Goal: Find specific page/section: Find specific page/section

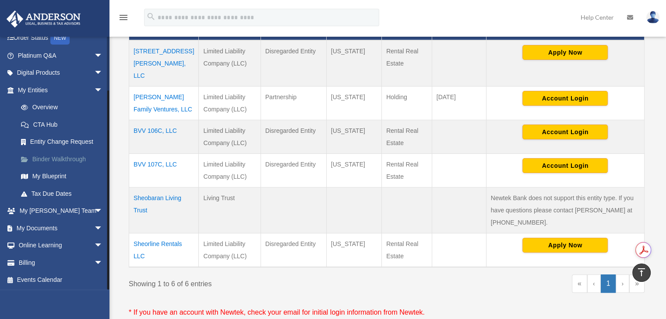
scroll to position [62, 0]
click at [69, 227] on link "My Documents arrow_drop_down" at bounding box center [61, 228] width 110 height 18
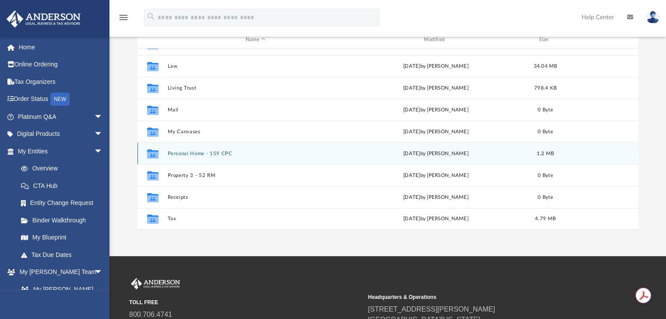
scroll to position [131, 0]
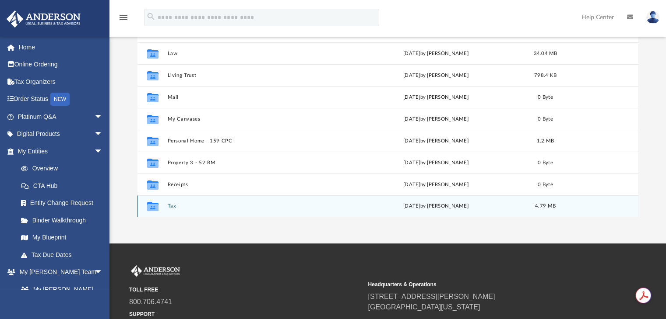
click at [155, 206] on icon "grid" at bounding box center [152, 207] width 11 height 7
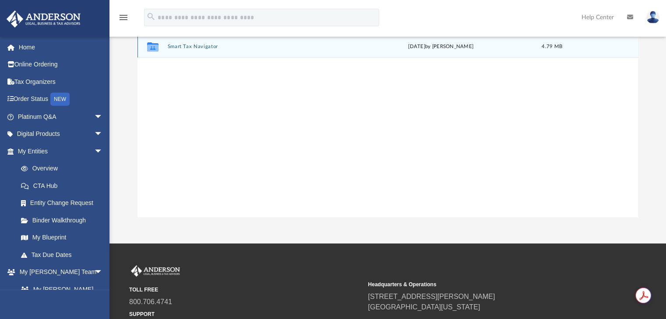
scroll to position [0, 0]
click at [174, 51] on div "Collaborated Folder Smart Tax Navigator [DATE] by [PERSON_NAME] 4.79 MB" at bounding box center [387, 47] width 501 height 22
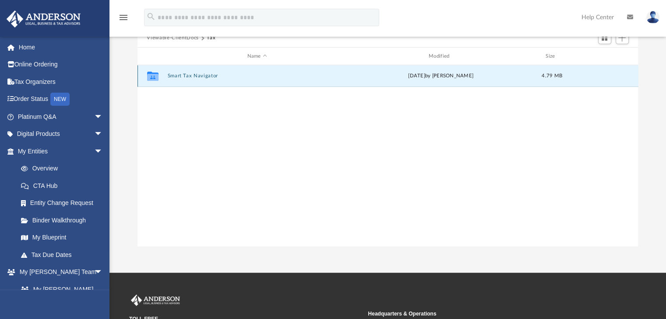
scroll to position [88, 0]
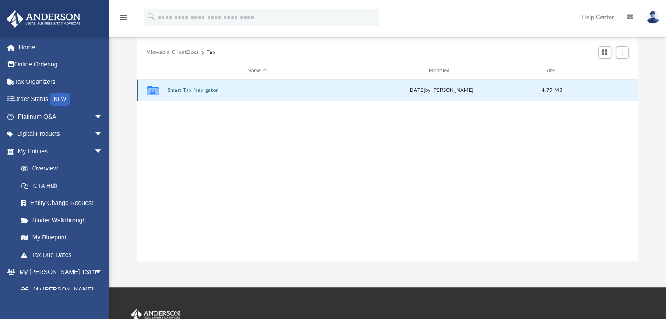
click at [153, 90] on icon "grid" at bounding box center [152, 91] width 11 height 7
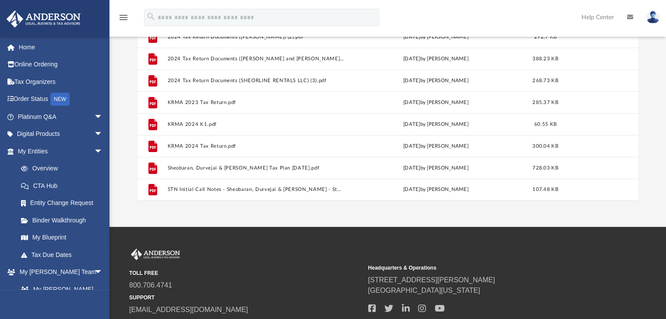
scroll to position [175, 0]
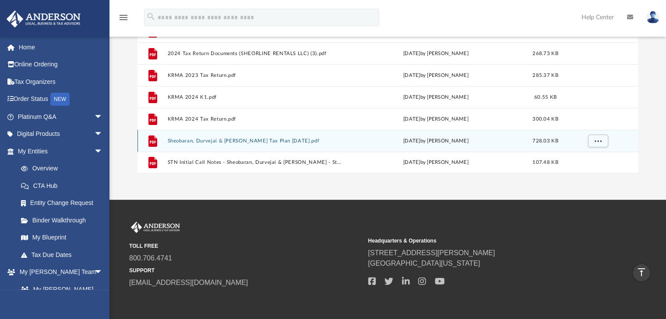
click at [230, 146] on div "File Sheobaran, Durvejai & [PERSON_NAME] Tax Plan [DATE].pdf [DATE] by [PERSON_…" at bounding box center [387, 141] width 501 height 22
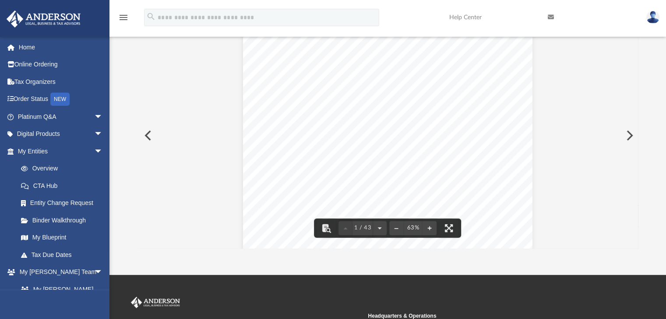
scroll to position [56, 0]
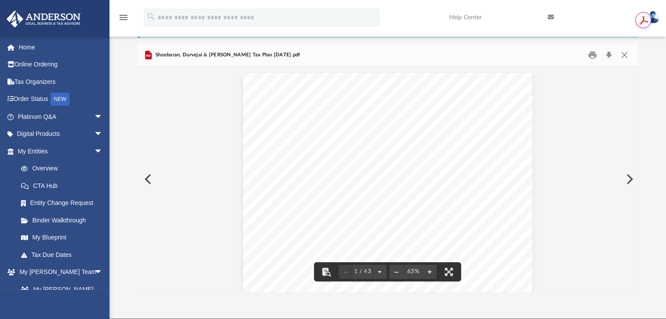
click at [629, 181] on button "Preview" at bounding box center [628, 179] width 19 height 25
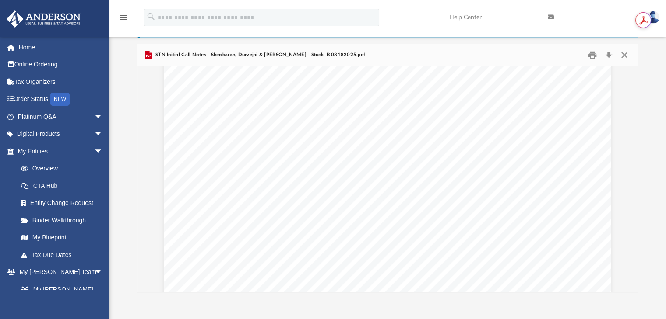
scroll to position [44, 0]
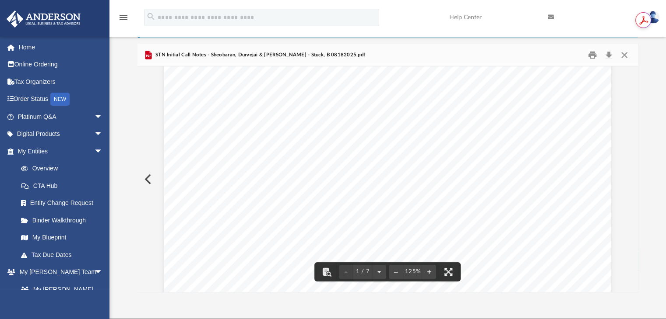
click at [150, 180] on button "Preview" at bounding box center [146, 179] width 19 height 25
click at [447, 272] on button "File preview" at bounding box center [448, 272] width 19 height 19
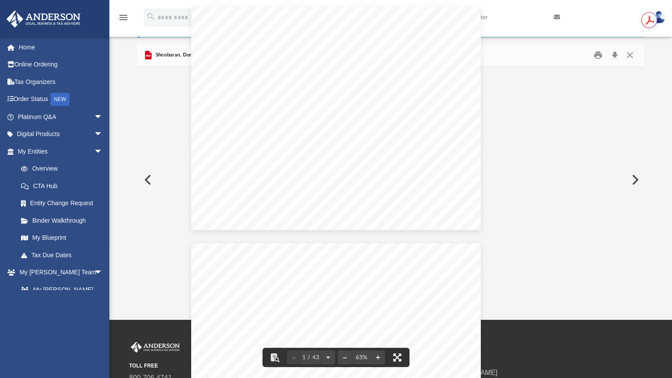
scroll to position [192, 500]
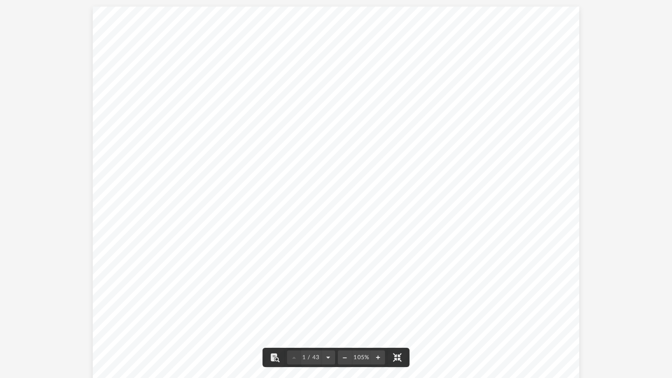
click at [425, 247] on div "Sheobaran, [PERSON_NAME] & [PERSON_NAME] Tax Planning Report | Tax Year [DATE] …" at bounding box center [336, 195] width 487 height 376
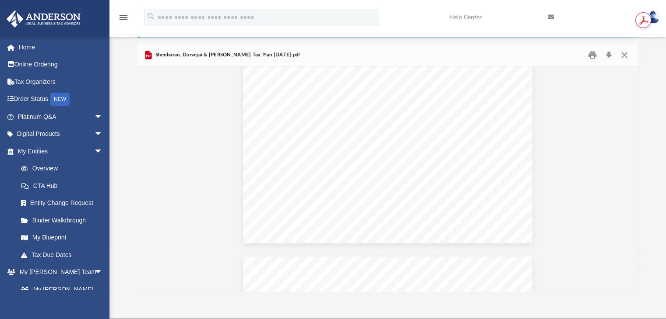
scroll to position [4507, 0]
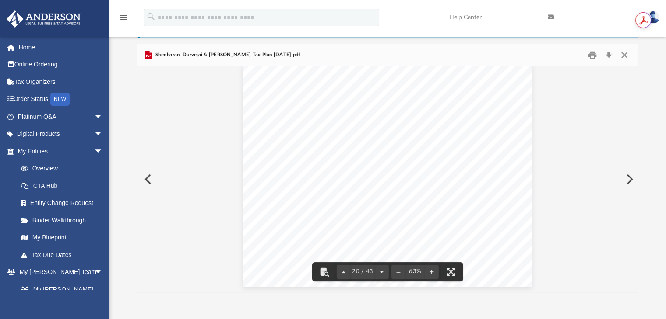
drag, startPoint x: 435, startPoint y: 189, endPoint x: 424, endPoint y: 189, distance: 11.4
click at [424, 189] on div "Strategy Management Corporation 2025 2026 C Corp Mgmt - Trading $2,900 $2,900 C…" at bounding box center [387, 176] width 289 height 224
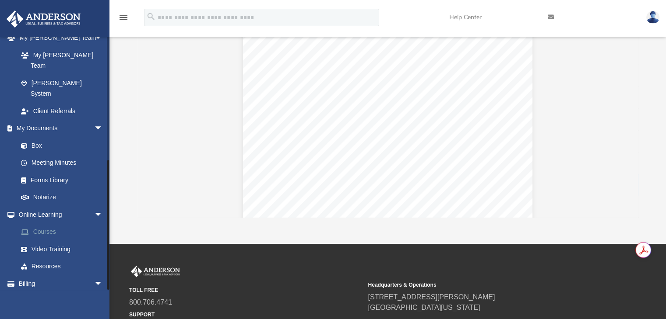
scroll to position [144, 0]
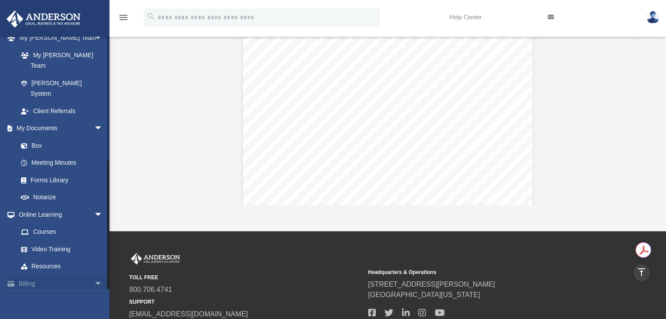
click at [94, 275] on span "arrow_drop_down" at bounding box center [103, 284] width 18 height 18
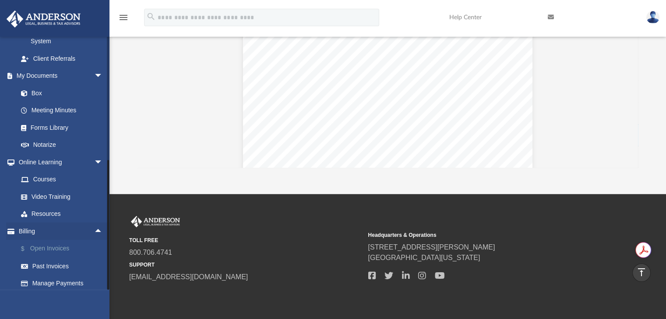
scroll to position [212, 0]
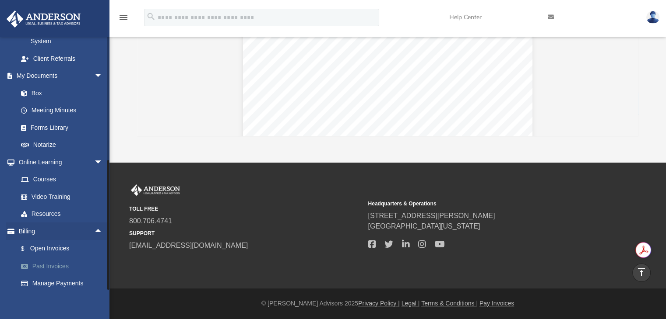
click at [53, 258] on link "Past Invoices" at bounding box center [64, 267] width 104 height 18
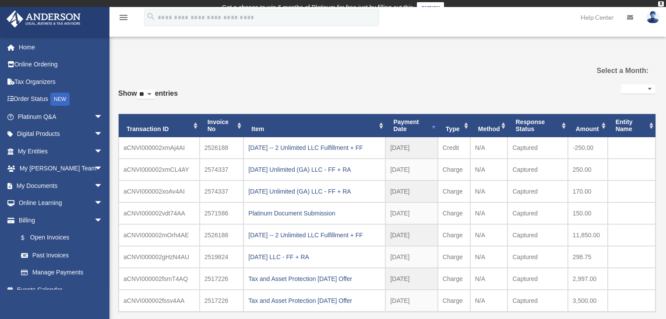
select select
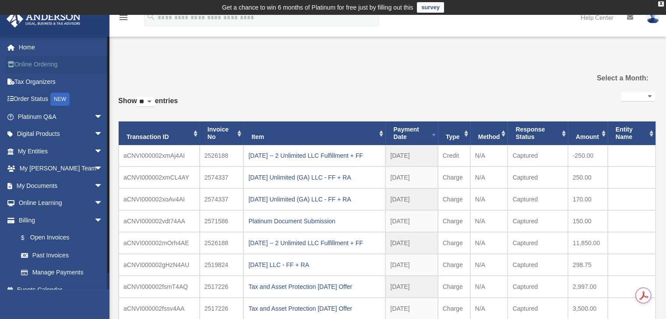
click at [34, 63] on link "Online Ordering" at bounding box center [61, 65] width 110 height 18
